Goal: Navigation & Orientation: Find specific page/section

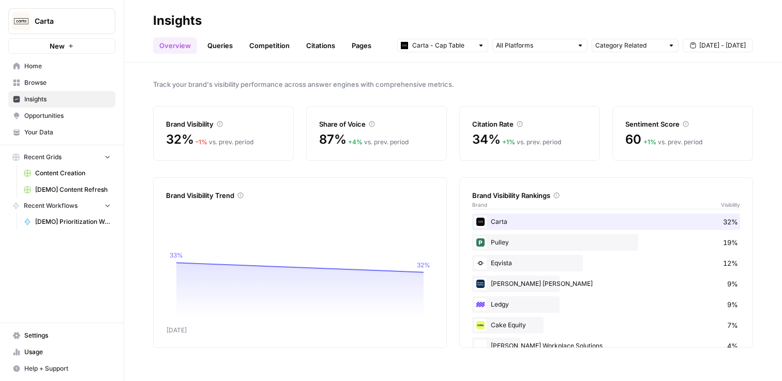
click at [63, 69] on span "Home" at bounding box center [67, 66] width 86 height 9
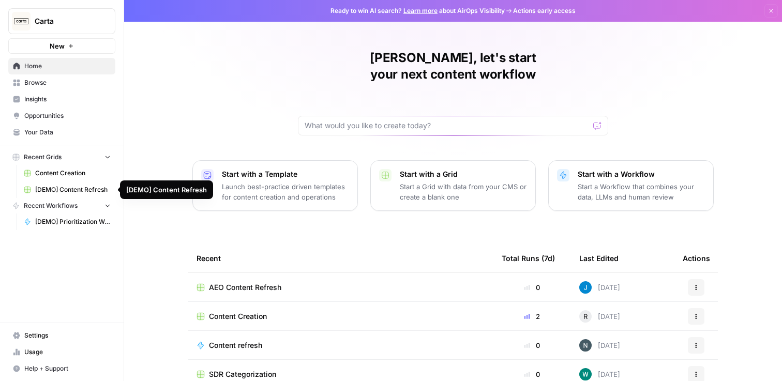
click at [88, 188] on span "[DEMO] Content Refresh" at bounding box center [73, 189] width 76 height 9
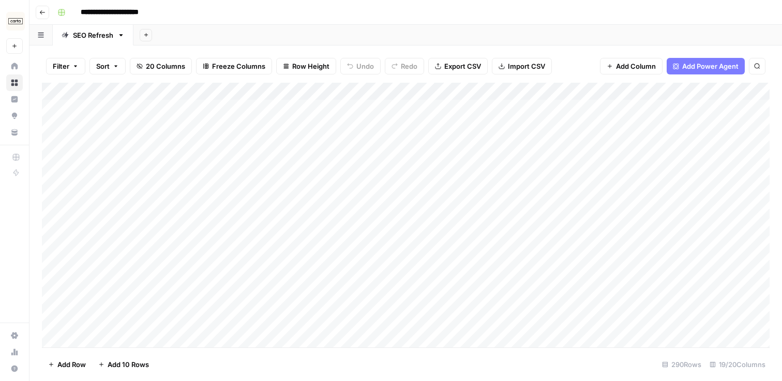
scroll to position [1, 0]
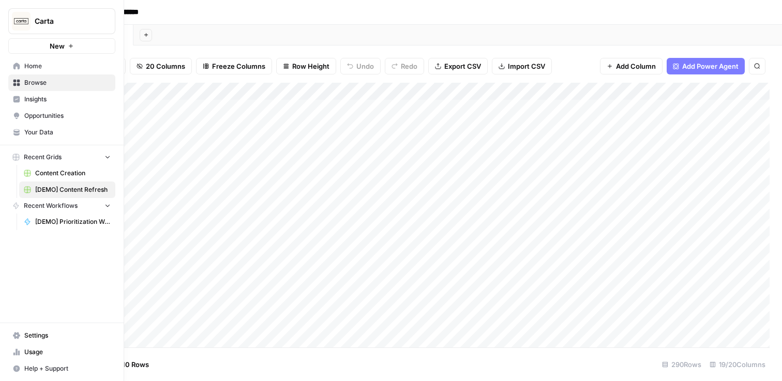
click at [16, 64] on icon at bounding box center [16, 66] width 7 height 7
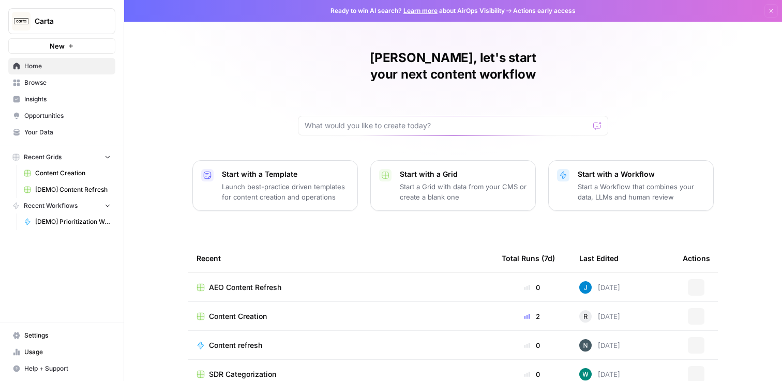
click at [40, 100] on span "Insights" at bounding box center [67, 99] width 86 height 9
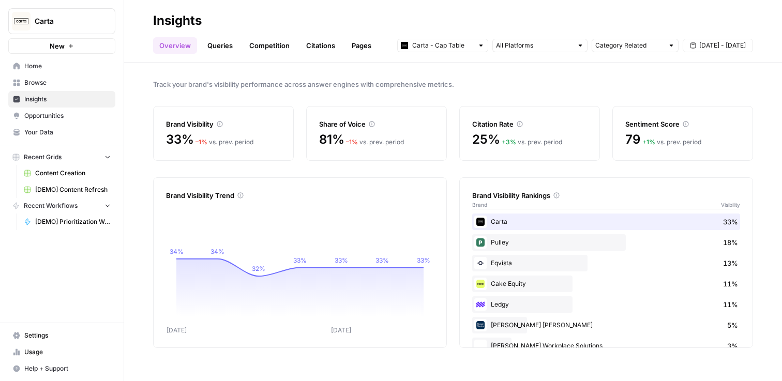
click at [368, 42] on link "Pages" at bounding box center [362, 45] width 32 height 17
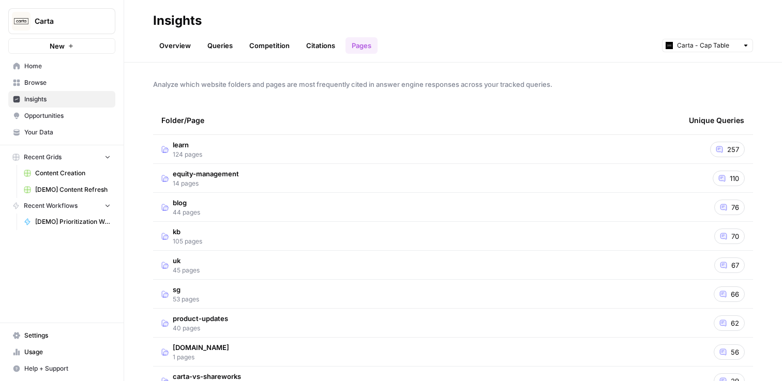
click at [169, 47] on link "Overview" at bounding box center [175, 45] width 44 height 17
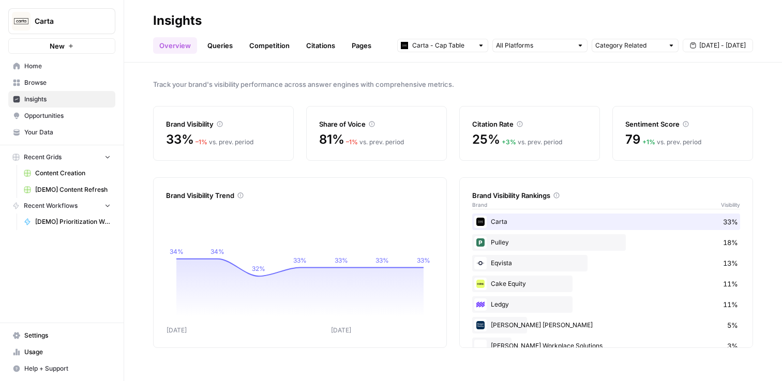
click at [721, 48] on span "[DATE] - [DATE]" at bounding box center [723, 45] width 47 height 9
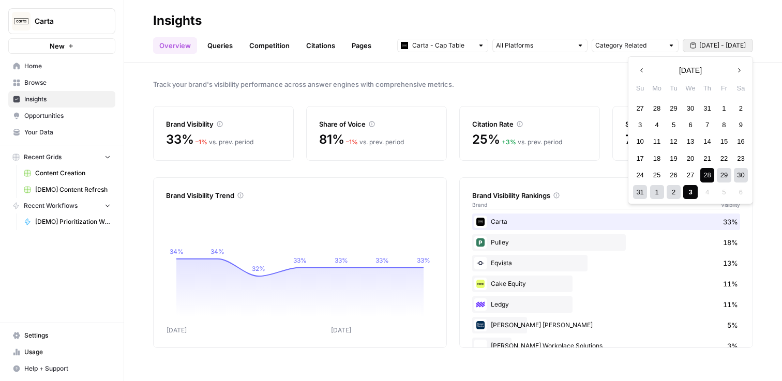
click at [641, 69] on icon "button" at bounding box center [642, 70] width 7 height 7
click at [641, 170] on div "27" at bounding box center [640, 175] width 14 height 14
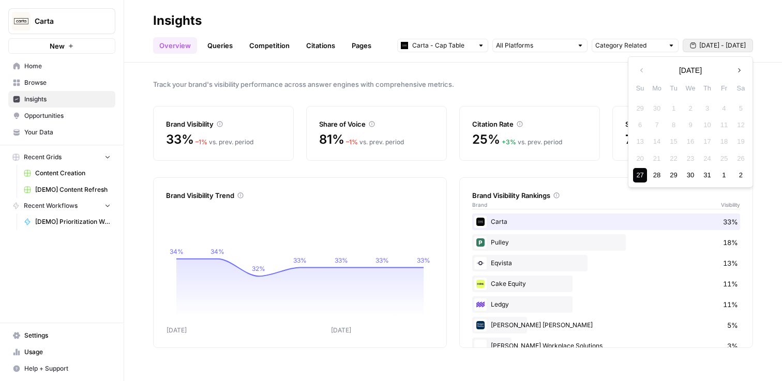
click at [741, 73] on icon "button" at bounding box center [739, 70] width 7 height 7
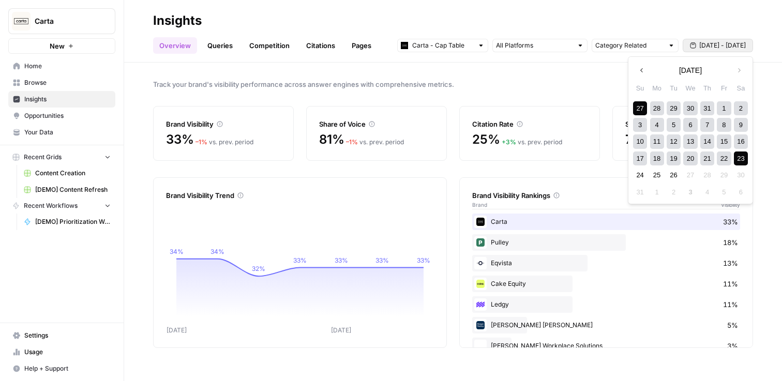
click at [740, 162] on div "23" at bounding box center [741, 159] width 14 height 14
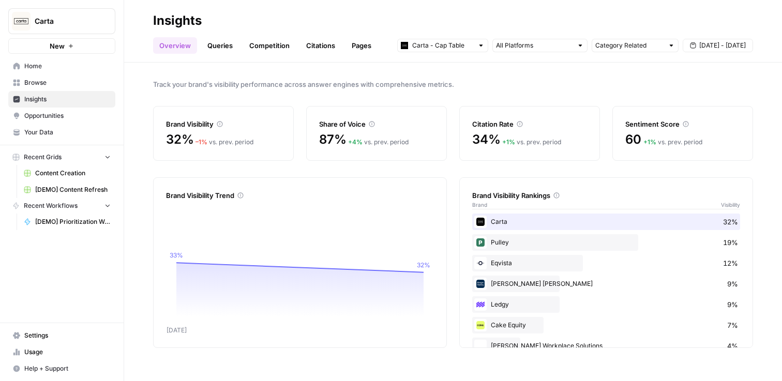
click at [357, 53] on link "Pages" at bounding box center [362, 45] width 32 height 17
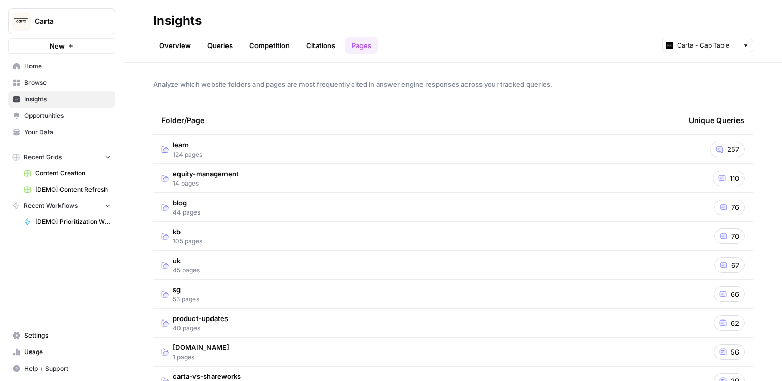
click at [171, 53] on link "Overview" at bounding box center [175, 45] width 44 height 17
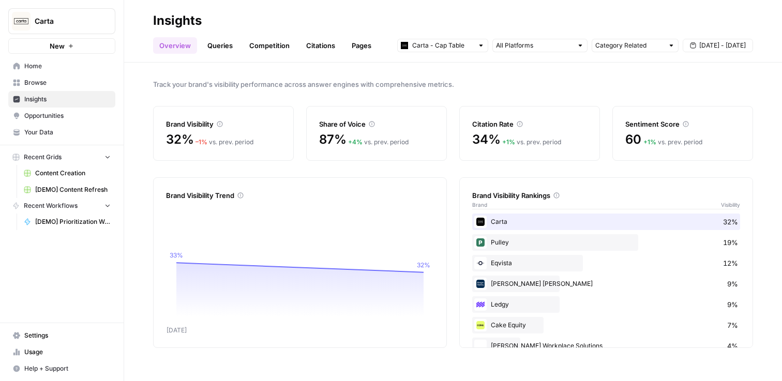
click at [361, 43] on link "Pages" at bounding box center [362, 45] width 32 height 17
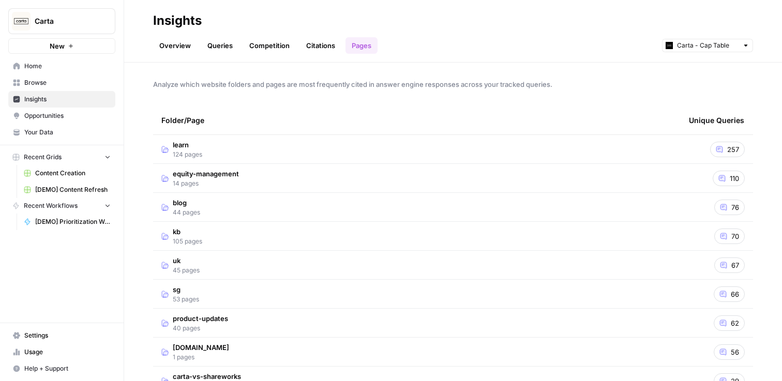
drag, startPoint x: 757, startPoint y: 9, endPoint x: 746, endPoint y: 21, distance: 16.5
click at [746, 21] on header "Insights Overview Queries Competition Citations Pages Carta - Cap Table" at bounding box center [453, 31] width 658 height 63
click at [185, 44] on link "Overview" at bounding box center [175, 45] width 44 height 17
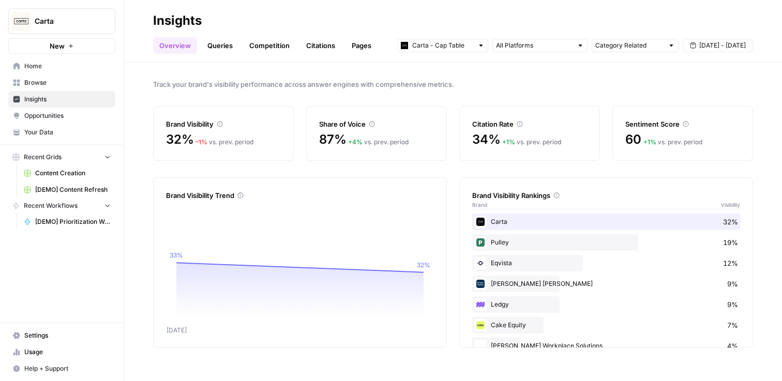
click at [227, 51] on link "Queries" at bounding box center [220, 45] width 38 height 17
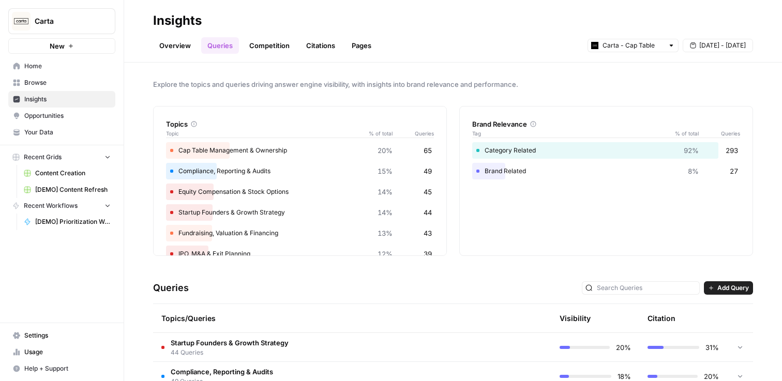
click at [171, 48] on link "Overview" at bounding box center [175, 45] width 44 height 17
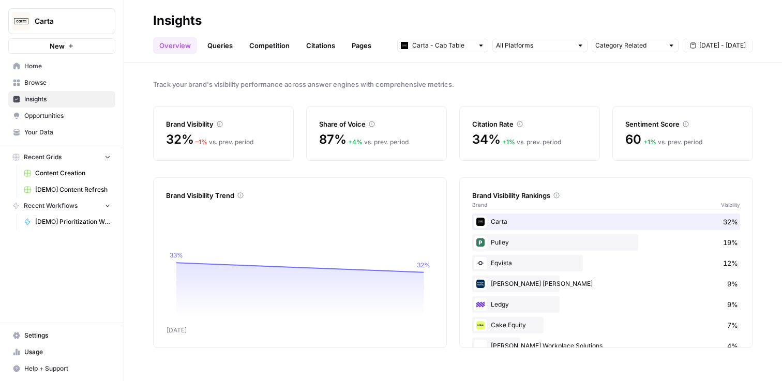
click at [229, 54] on header "Insights Overview Queries Competition Citations Pages Carta - Cap Table Categor…" at bounding box center [453, 31] width 658 height 63
click at [229, 48] on link "Queries" at bounding box center [220, 45] width 38 height 17
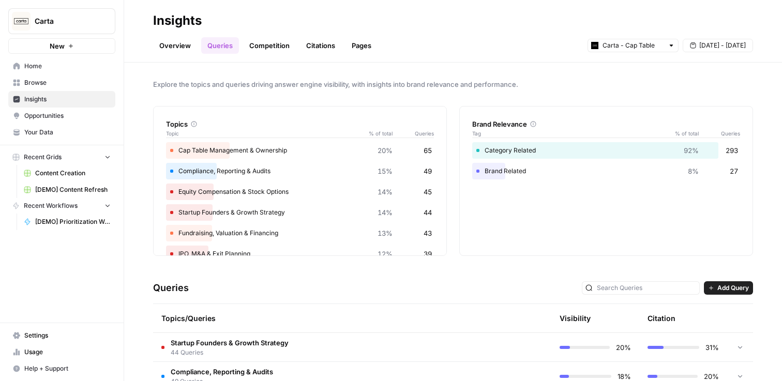
click at [263, 45] on link "Competition" at bounding box center [269, 45] width 53 height 17
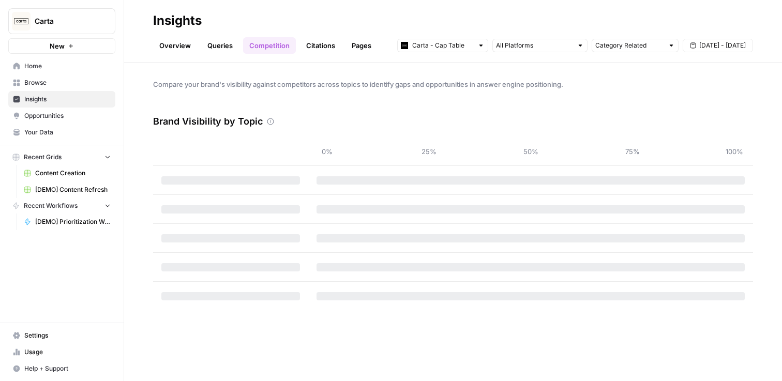
click at [186, 50] on link "Overview" at bounding box center [175, 45] width 44 height 17
